Goal: Transaction & Acquisition: Purchase product/service

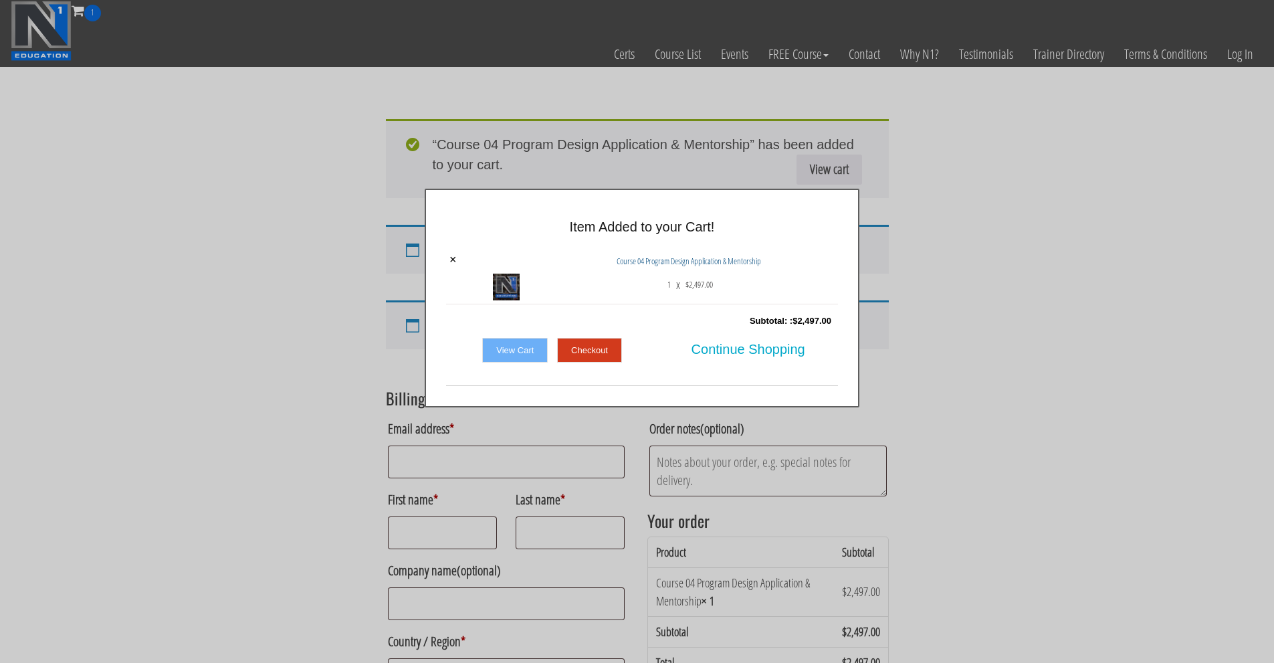
click at [1048, 349] on div "× Item Added to your Cart! × Course 04 Program Design Application & Mentorship …" at bounding box center [642, 298] width 1274 height 219
click at [747, 360] on span "Continue Shopping" at bounding box center [748, 349] width 114 height 28
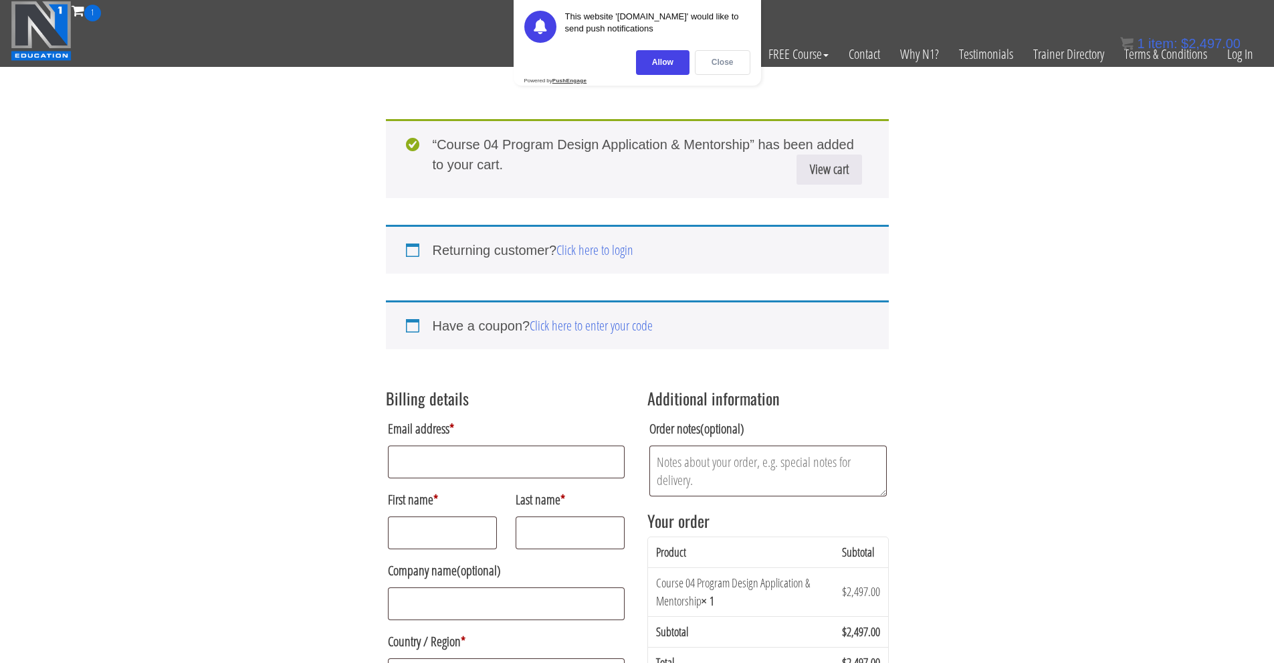
click at [732, 61] on div "Close" at bounding box center [723, 62] width 56 height 25
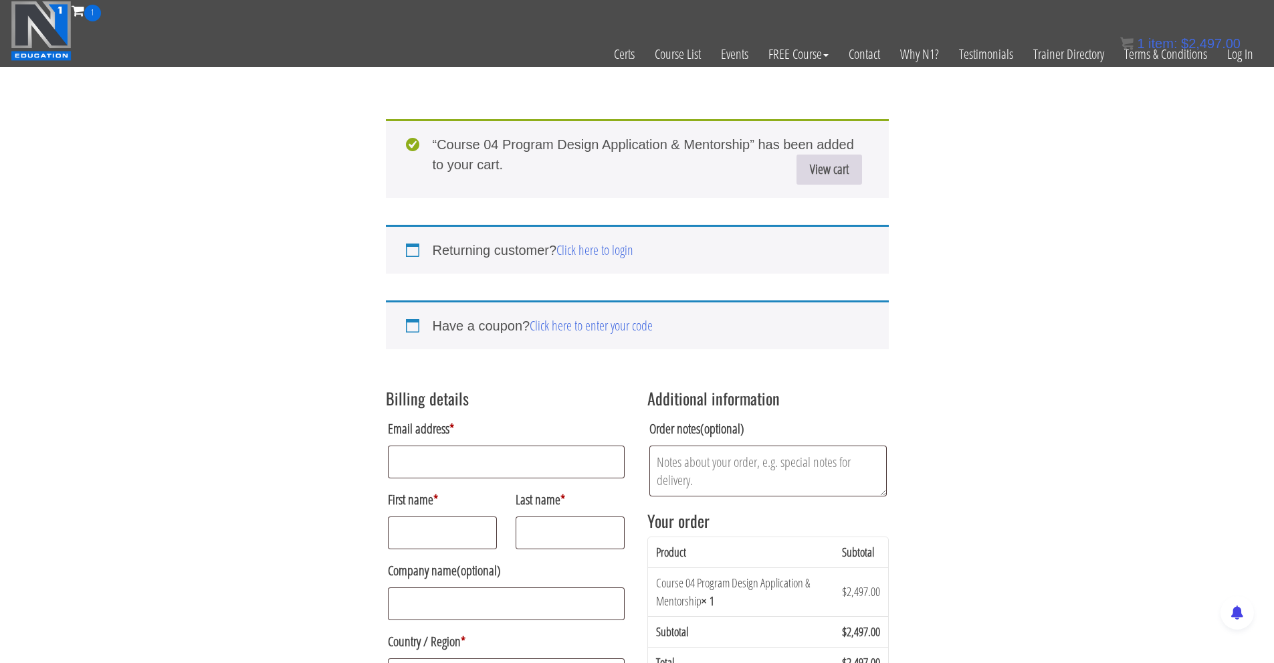
click at [806, 165] on link "View cart" at bounding box center [829, 169] width 66 height 30
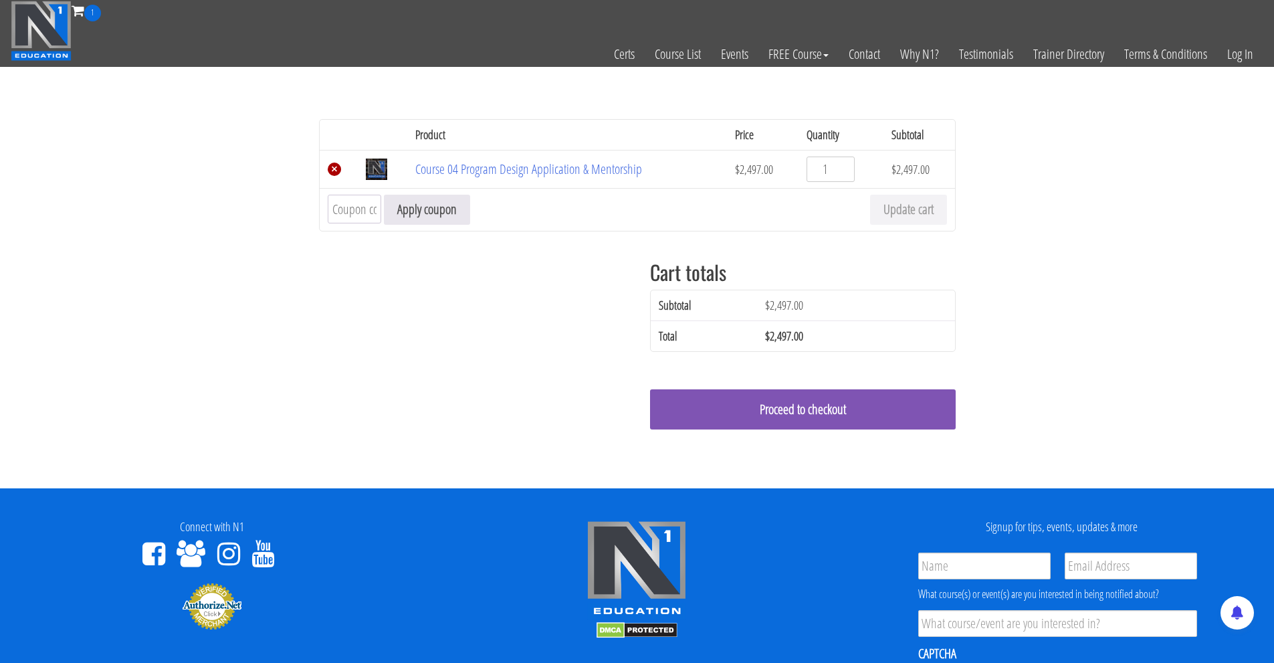
click at [332, 169] on link "×" at bounding box center [334, 168] width 13 height 13
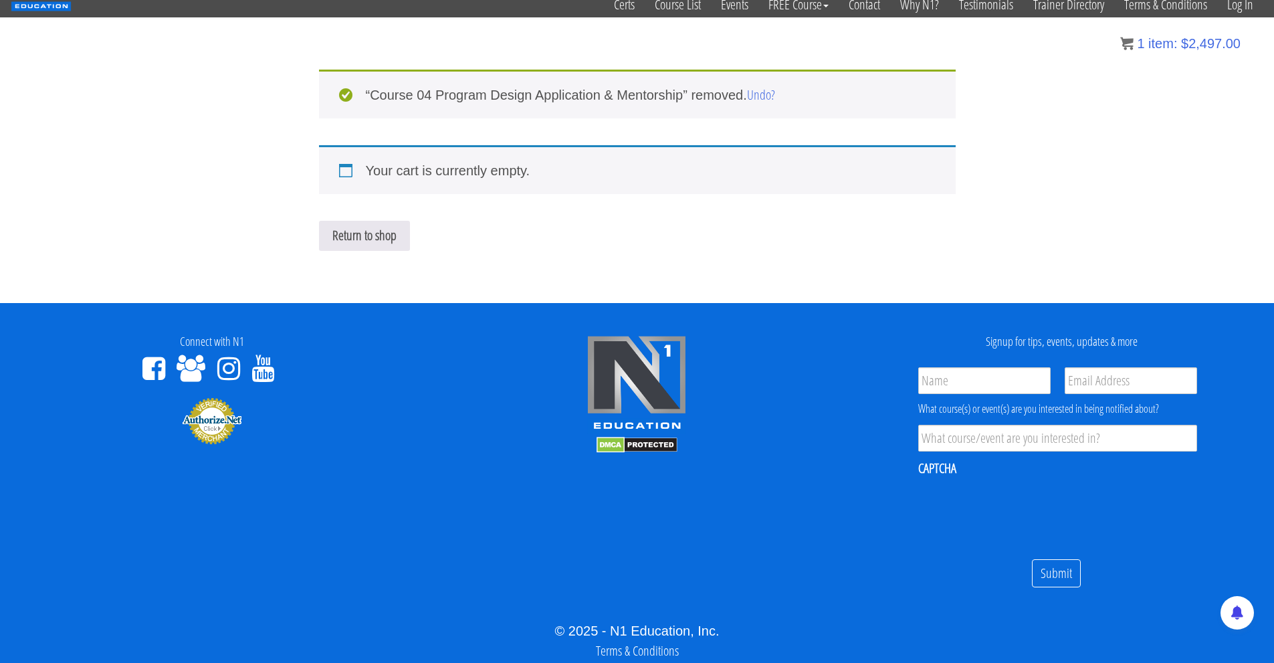
scroll to position [52, 0]
